Goal: Task Accomplishment & Management: Manage account settings

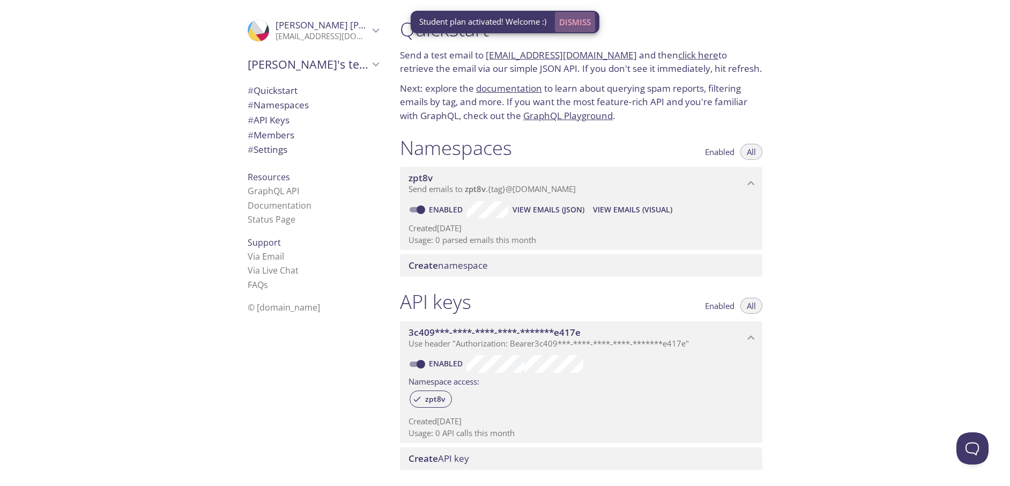
click at [575, 22] on span "Dismiss" at bounding box center [575, 22] width 32 height 14
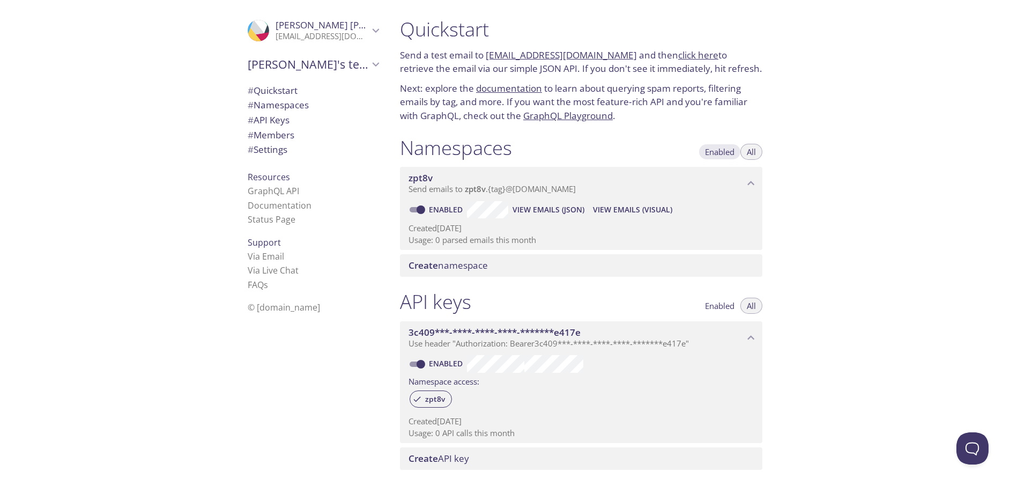
click at [719, 152] on span "Enabled" at bounding box center [719, 152] width 29 height 0
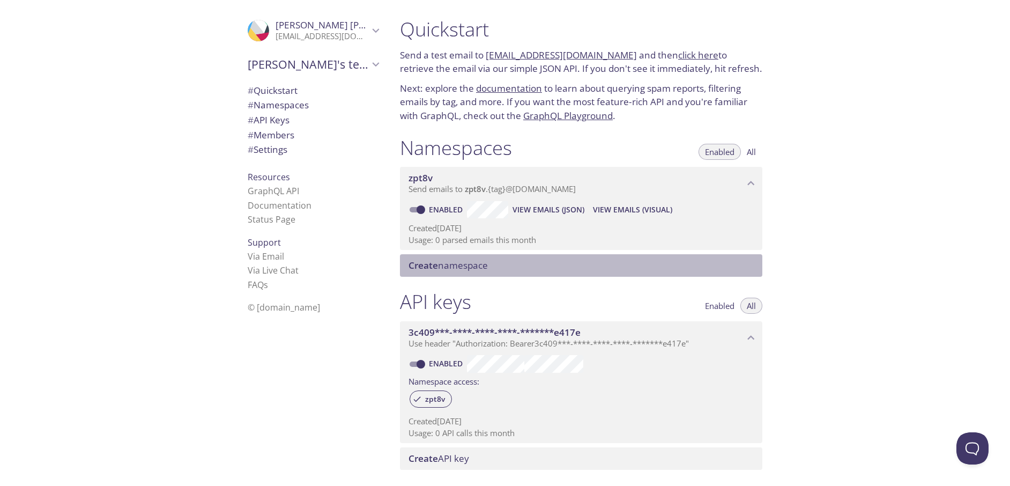
click at [454, 264] on span "Create namespace" at bounding box center [448, 265] width 79 height 12
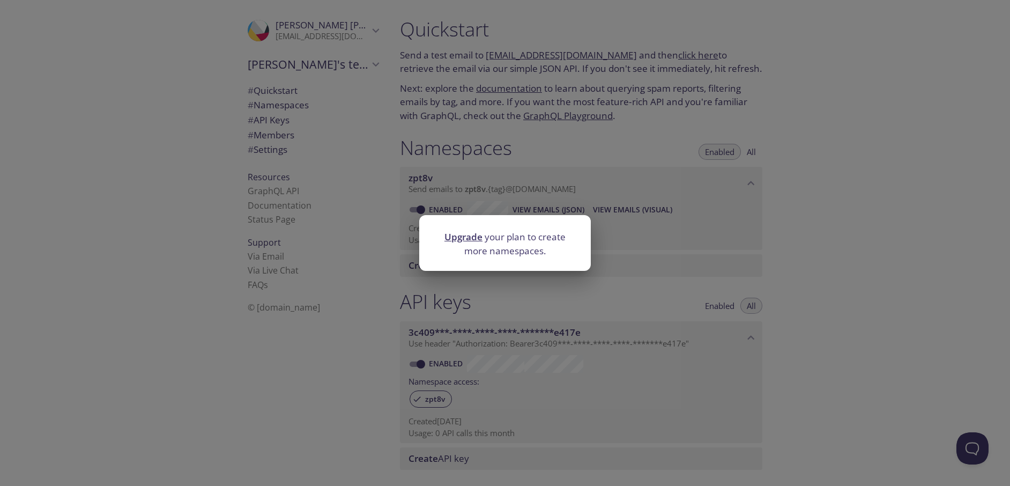
click at [578, 282] on div "Upgrade your plan to create more namespaces." at bounding box center [505, 243] width 1010 height 486
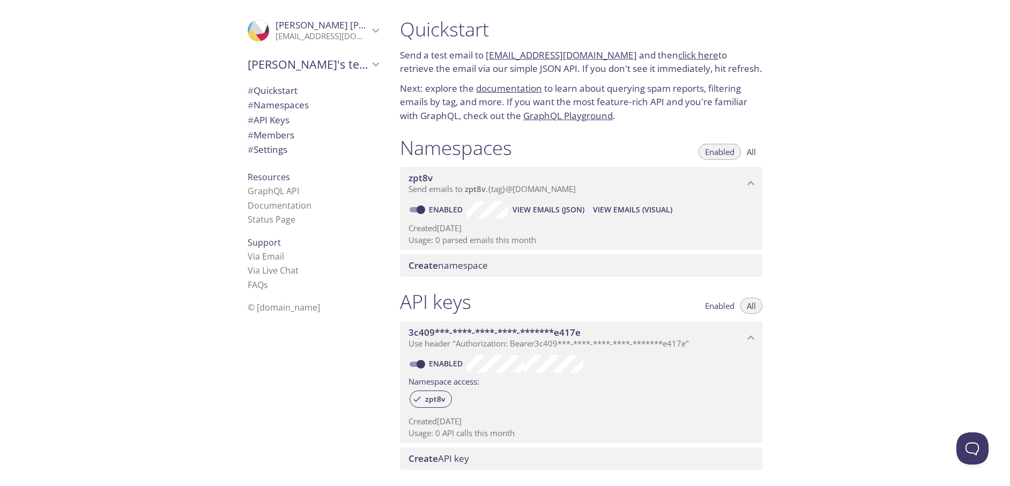
click at [641, 214] on span "View Emails (Visual)" at bounding box center [632, 209] width 79 height 13
click at [259, 116] on span "# API Keys" at bounding box center [269, 120] width 42 height 12
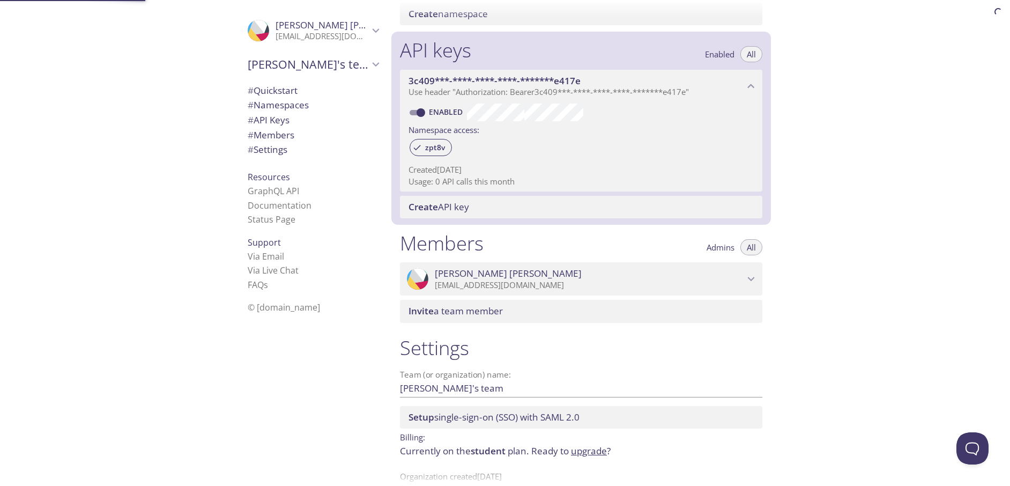
scroll to position [277, 0]
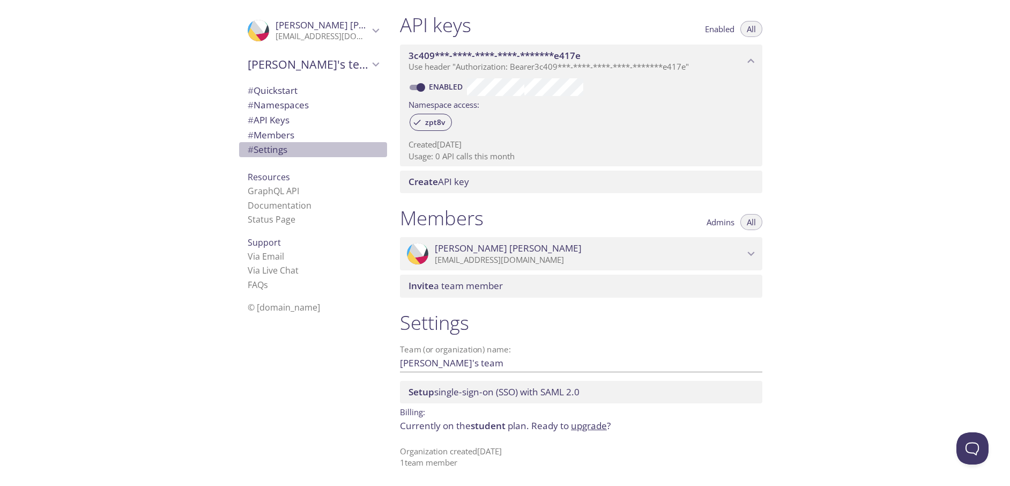
click at [283, 146] on span "# Settings" at bounding box center [313, 150] width 131 height 14
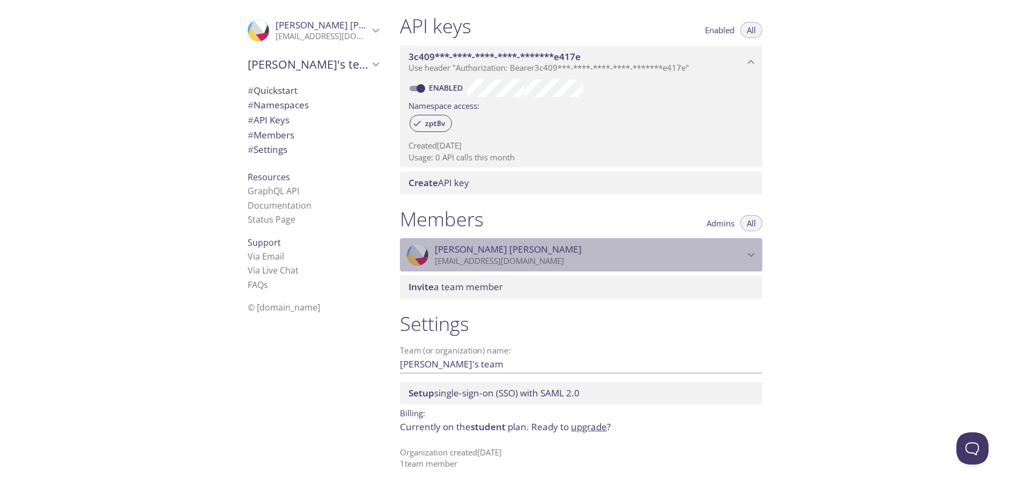
click at [492, 262] on p "[EMAIL_ADDRESS][DOMAIN_NAME]" at bounding box center [589, 261] width 309 height 11
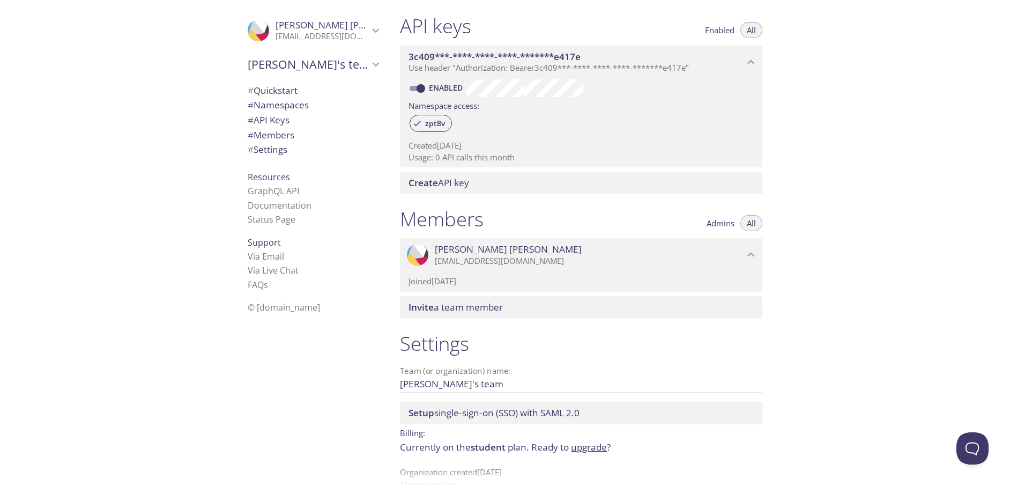
click at [729, 230] on button "Admins" at bounding box center [720, 223] width 41 height 16
click at [267, 130] on span "# Members" at bounding box center [271, 135] width 47 height 12
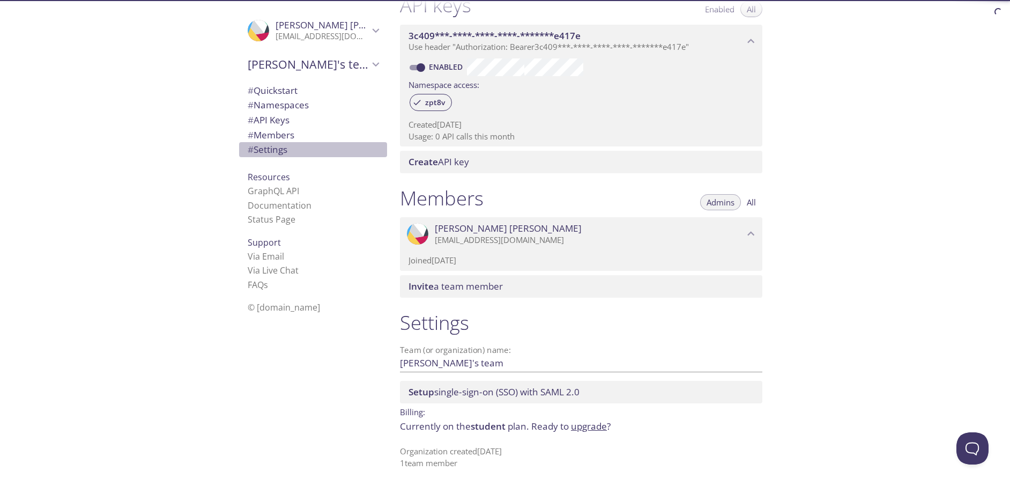
click at [275, 151] on span "# Settings" at bounding box center [268, 149] width 40 height 12
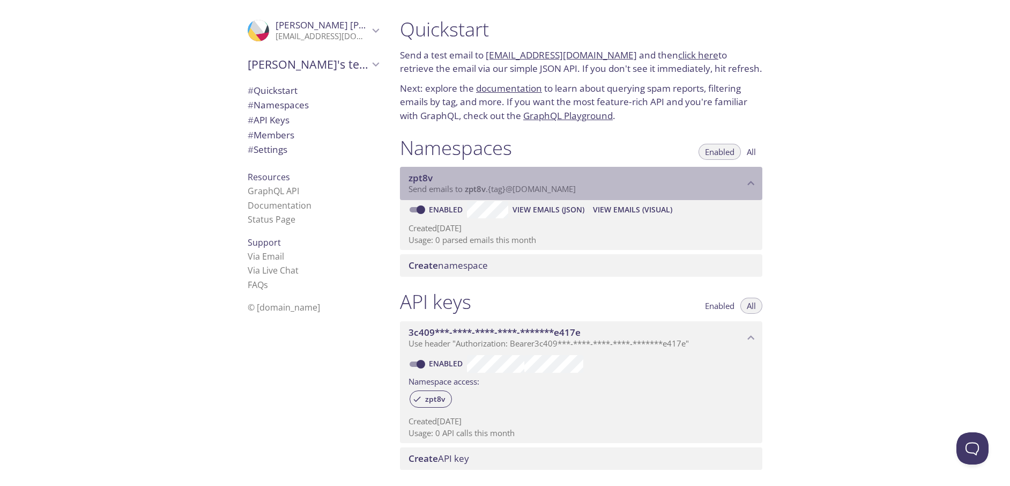
click at [425, 182] on span "zpt8v" at bounding box center [421, 178] width 24 height 12
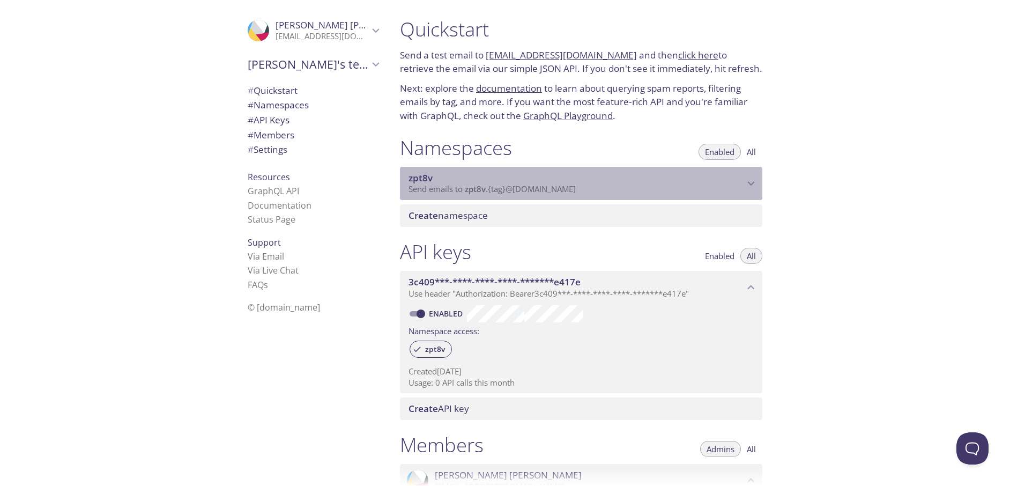
click at [425, 182] on span "zpt8v" at bounding box center [421, 178] width 24 height 12
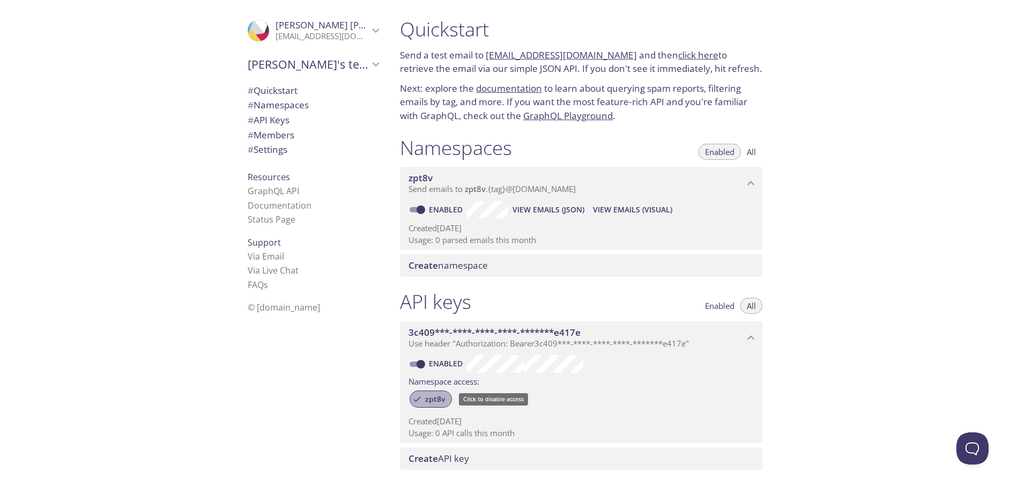
click at [432, 393] on div "zpt8v" at bounding box center [431, 398] width 42 height 17
click at [435, 401] on span "zpt8v" at bounding box center [435, 399] width 33 height 10
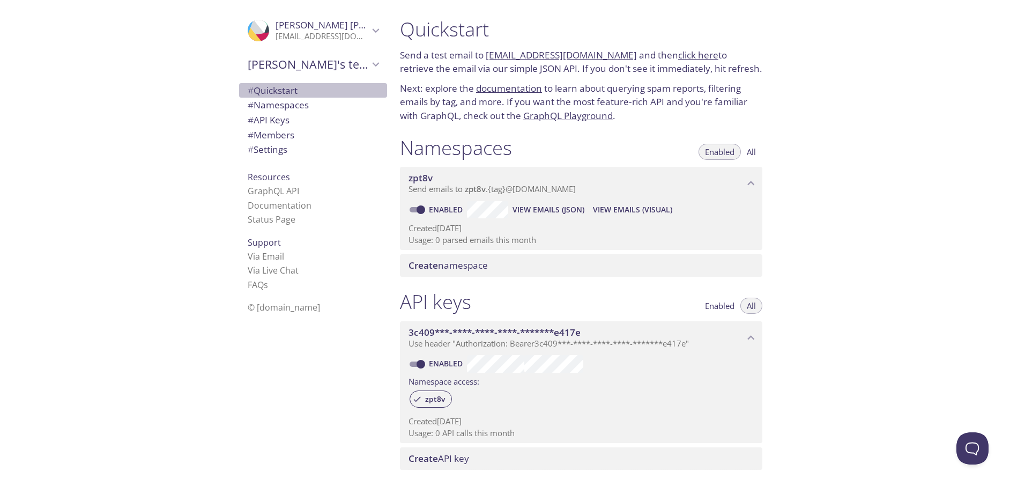
click at [286, 96] on span "# Quickstart" at bounding box center [273, 90] width 50 height 12
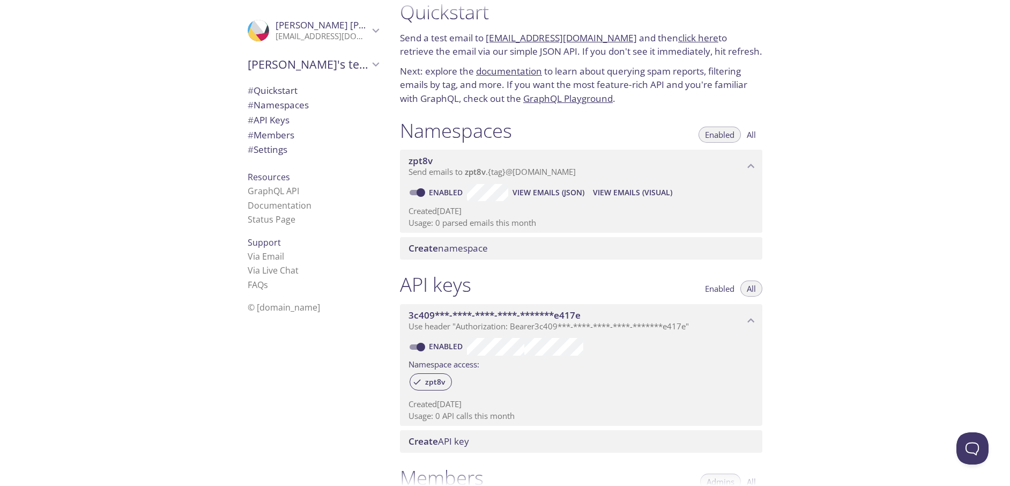
scroll to position [297, 0]
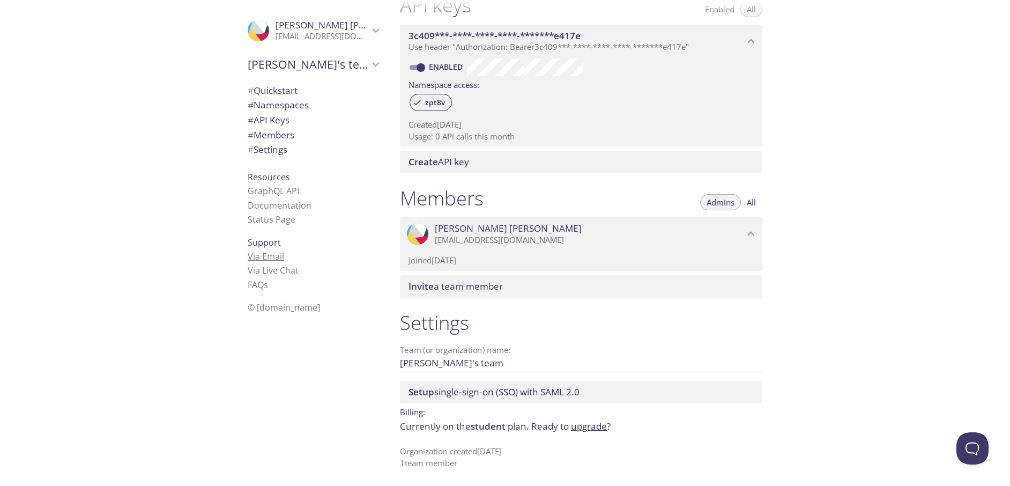
click at [258, 255] on link "Via Email" at bounding box center [266, 256] width 36 height 12
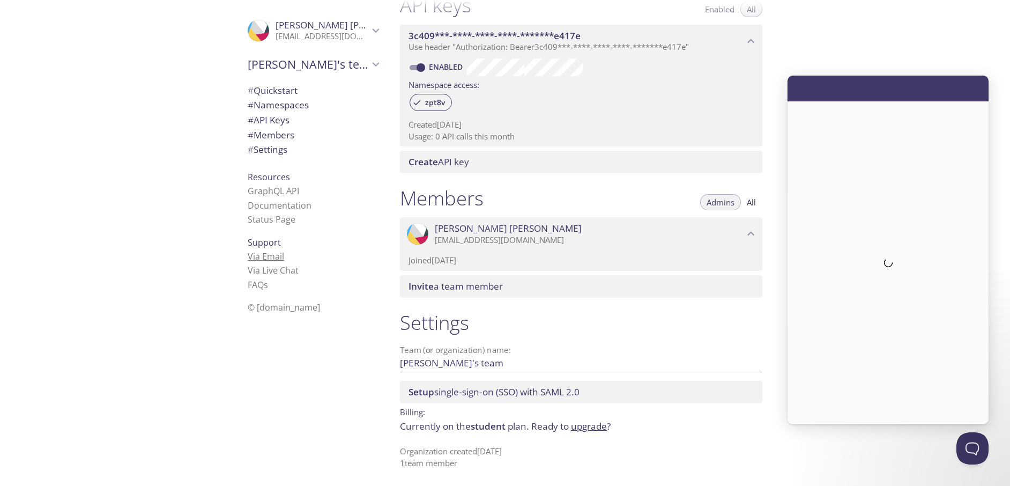
scroll to position [0, 0]
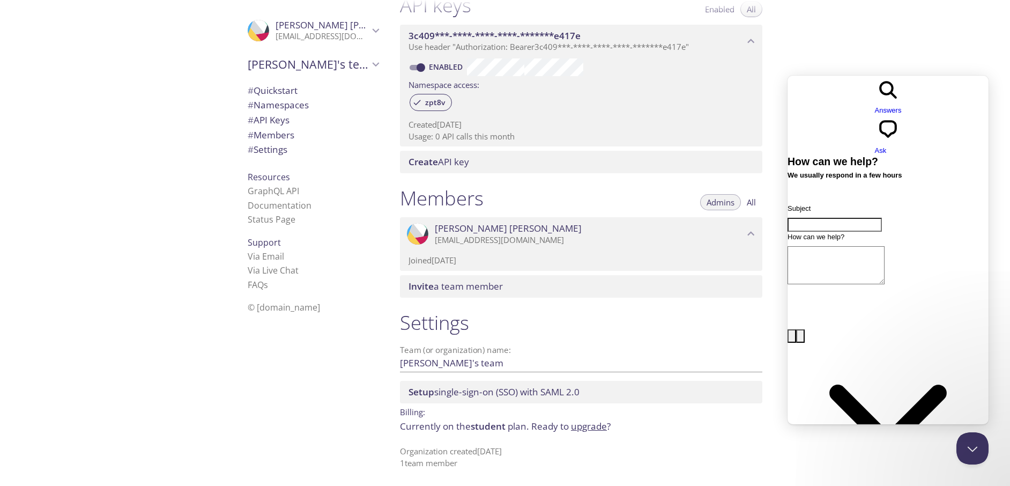
click at [920, 471] on div at bounding box center [505, 477] width 1010 height 17
click at [977, 449] on button "Close Beacon popover" at bounding box center [970, 446] width 32 height 32
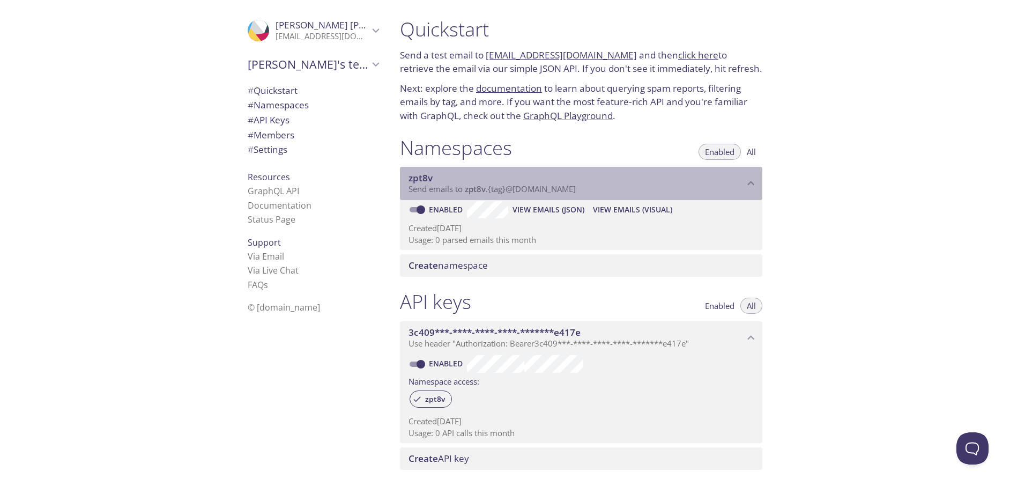
click at [426, 177] on span "zpt8v" at bounding box center [421, 178] width 24 height 12
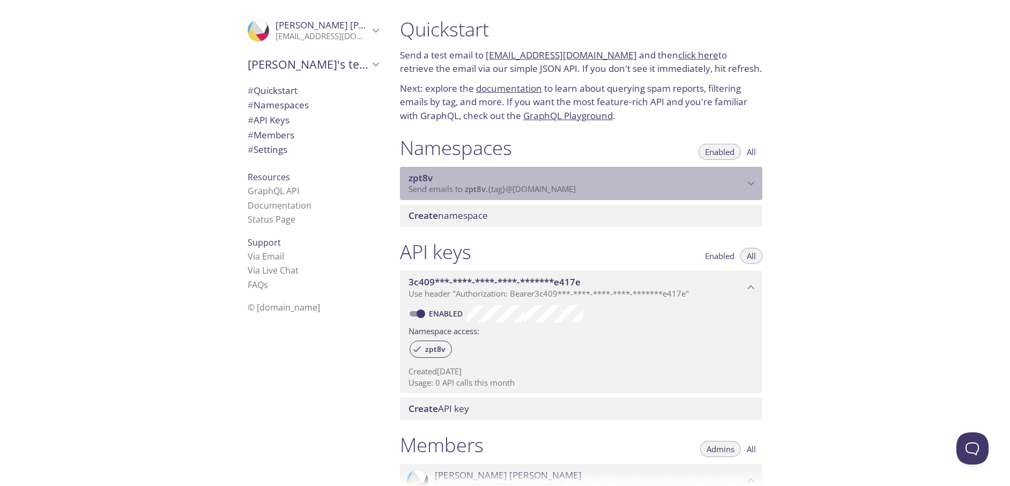
click at [426, 177] on span "zpt8v" at bounding box center [421, 178] width 24 height 12
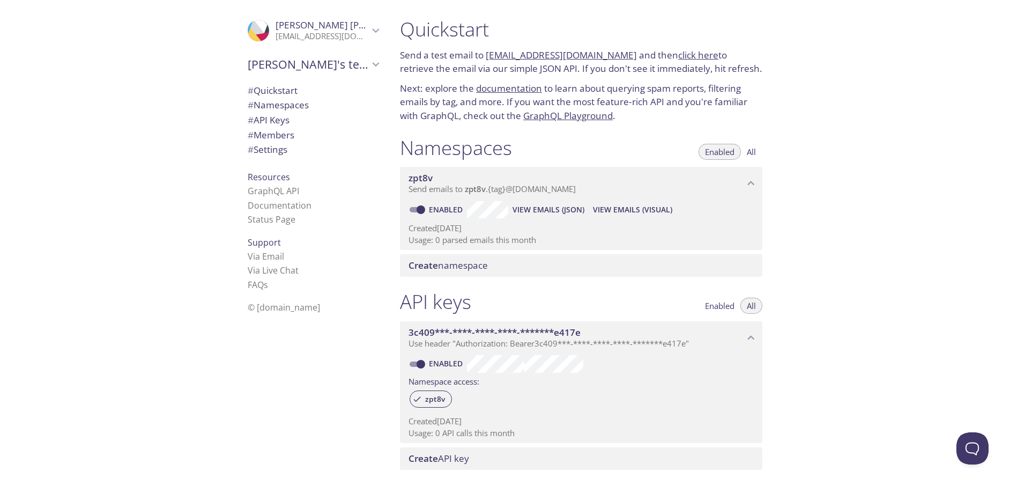
click at [423, 213] on input "Enabled" at bounding box center [421, 209] width 39 height 13
checkbox input "false"
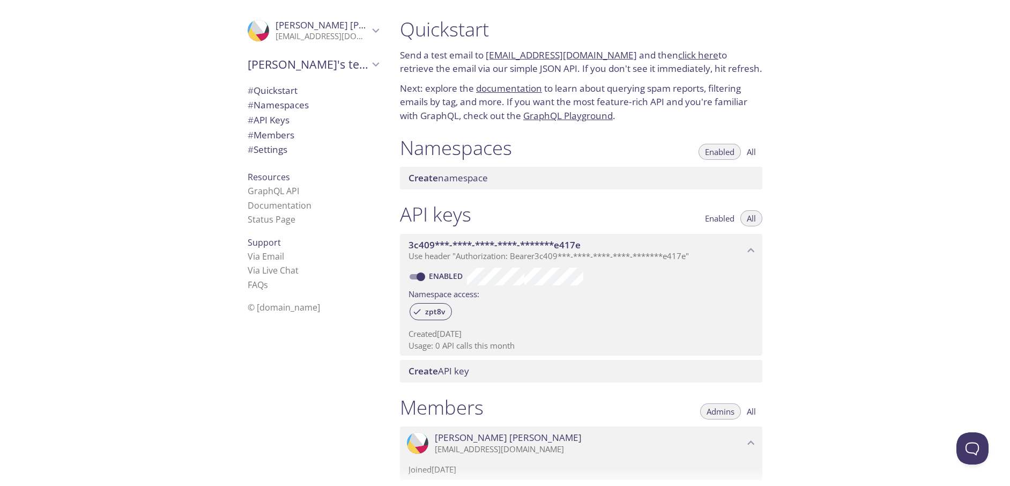
click at [435, 180] on span "Create" at bounding box center [423, 178] width 29 height 12
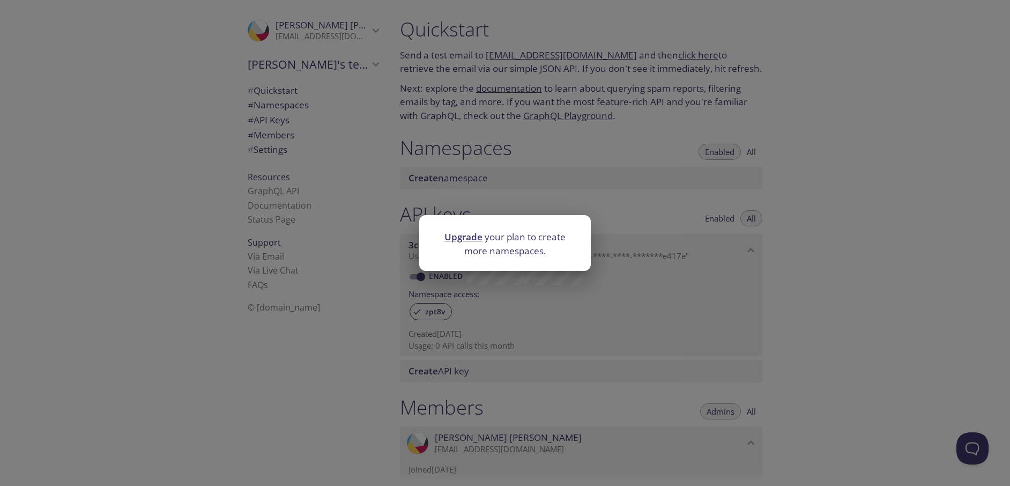
click at [569, 193] on div "Upgrade your plan to create more namespaces." at bounding box center [505, 243] width 1010 height 486
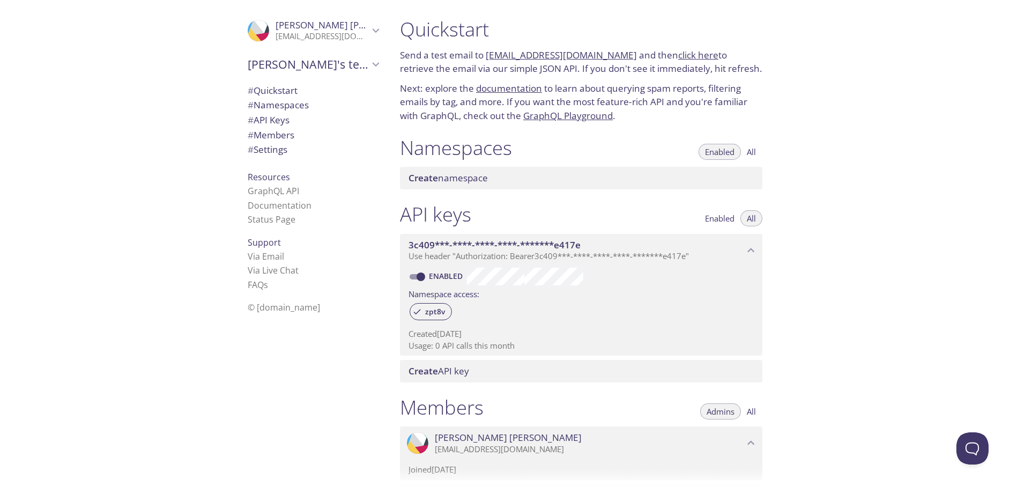
click at [466, 164] on div "Namespaces Enabled All Create namespace" at bounding box center [581, 162] width 380 height 67
click at [754, 152] on span "All" at bounding box center [751, 152] width 9 height 0
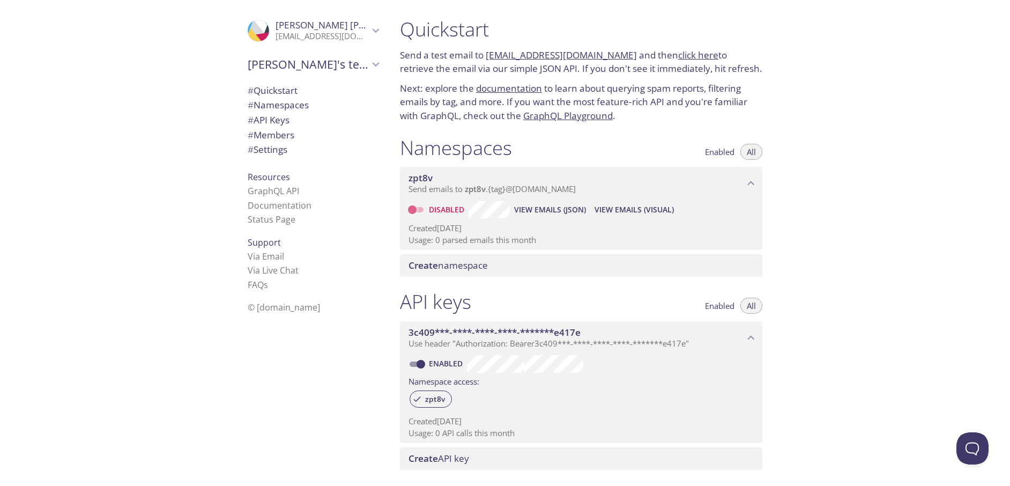
click at [413, 213] on input "Disabled" at bounding box center [412, 209] width 39 height 13
checkbox input "true"
